Goal: Task Accomplishment & Management: Use online tool/utility

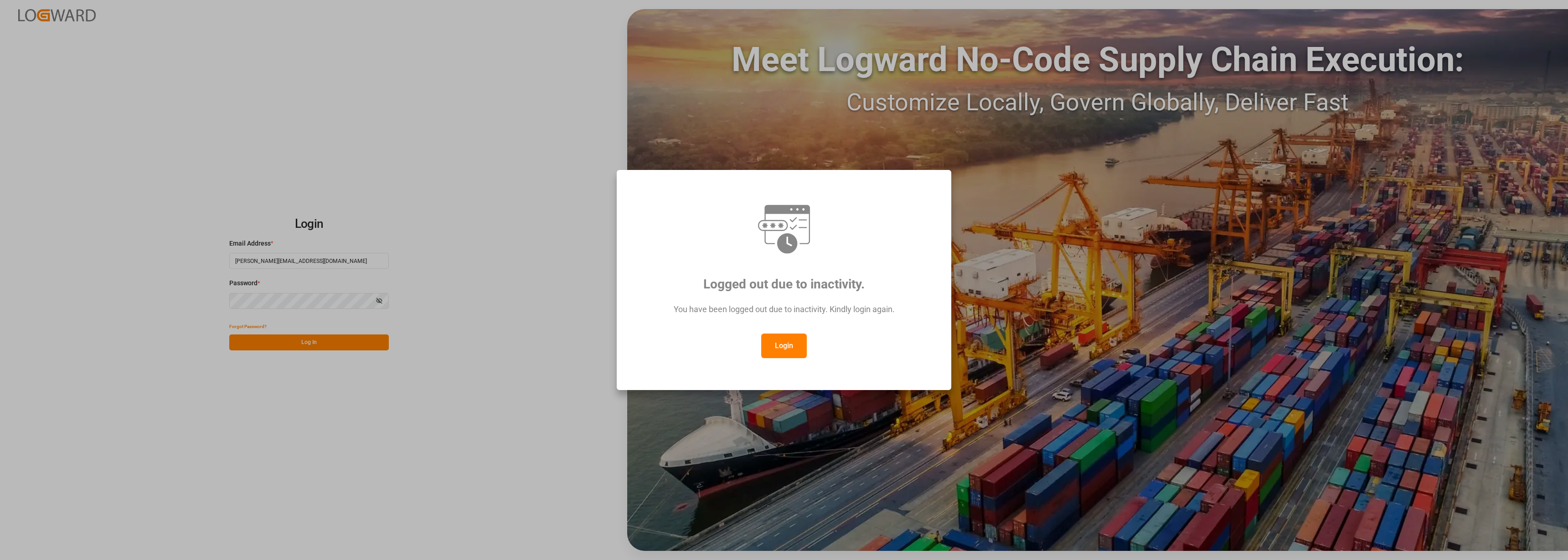
click at [295, 338] on div "Logged out due to inactivity. You have been logged out due to inactivity. Kindl…" at bounding box center [784, 280] width 1568 height 560
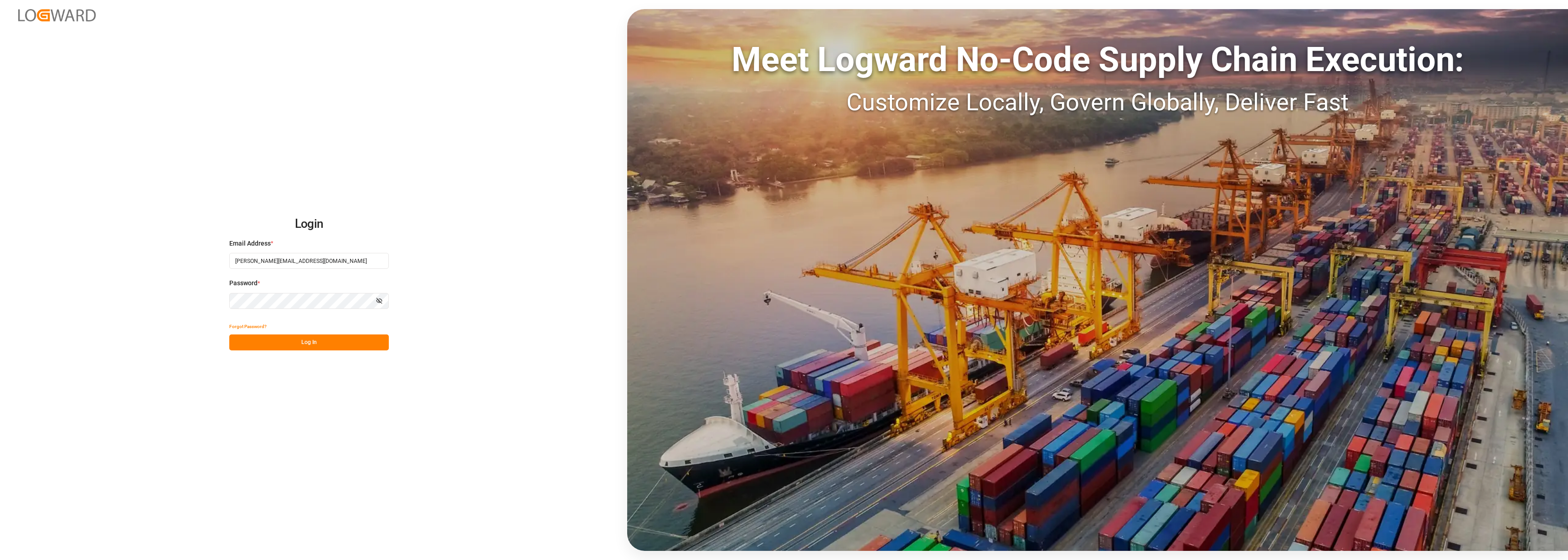
click at [305, 346] on button "Log In" at bounding box center [309, 343] width 159 height 16
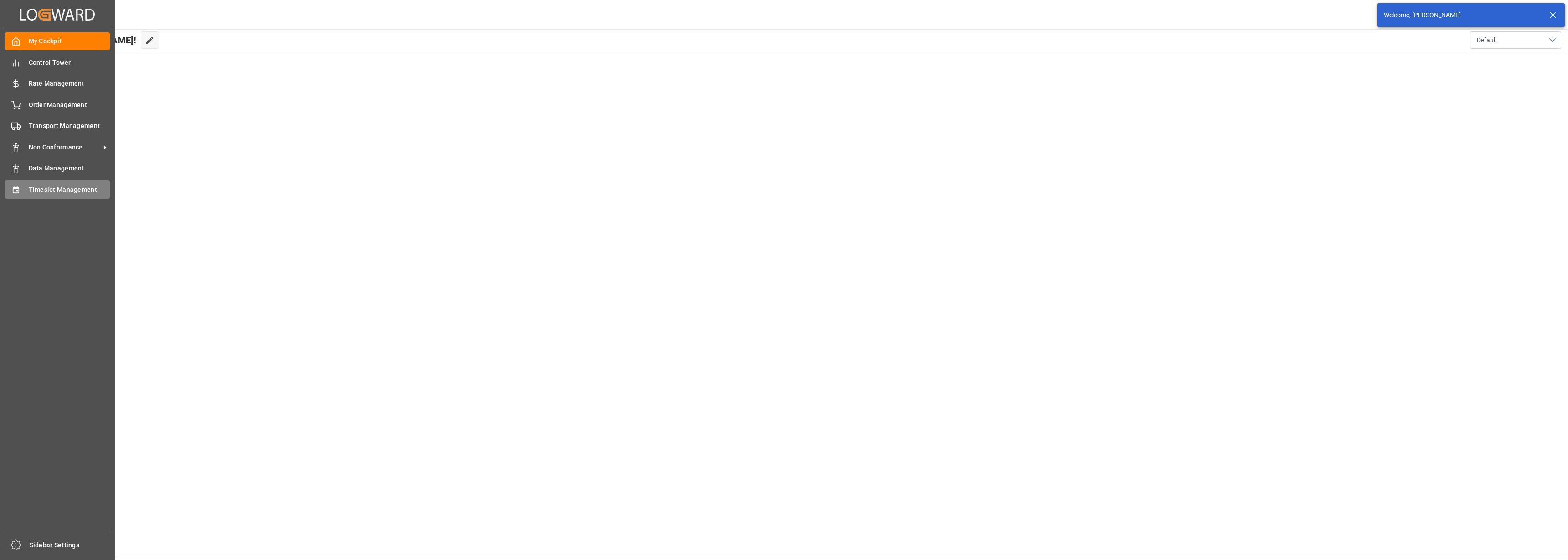
click at [35, 185] on span "Timeslot Management" at bounding box center [69, 190] width 82 height 10
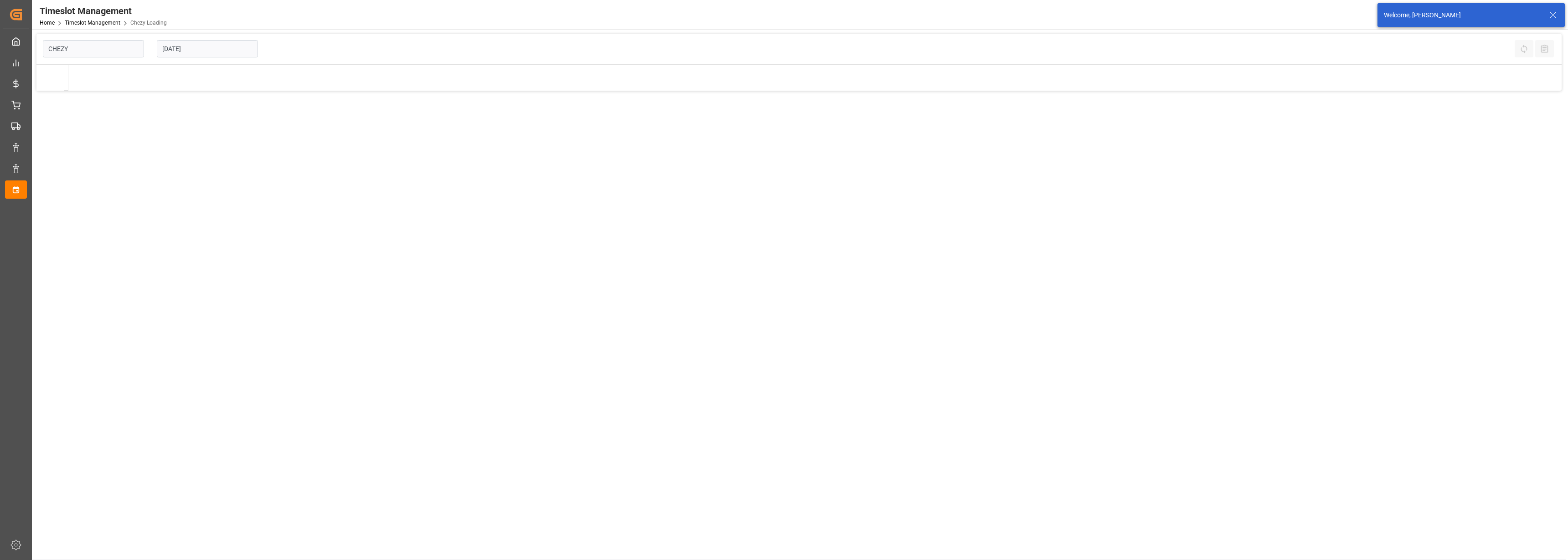
type input "Chezy Loading"
